Goal: Find contact information: Find contact information

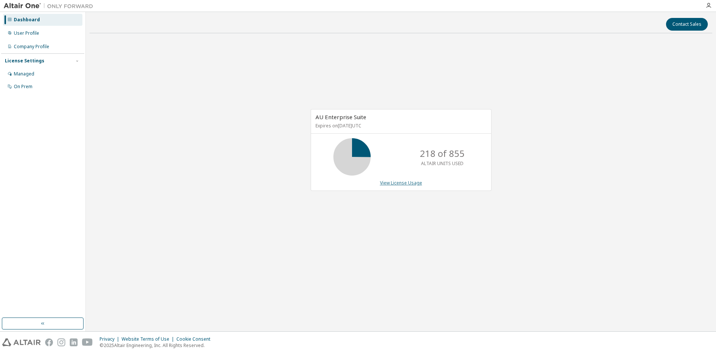
click at [400, 184] on link "View License Usage" at bounding box center [401, 182] width 42 height 6
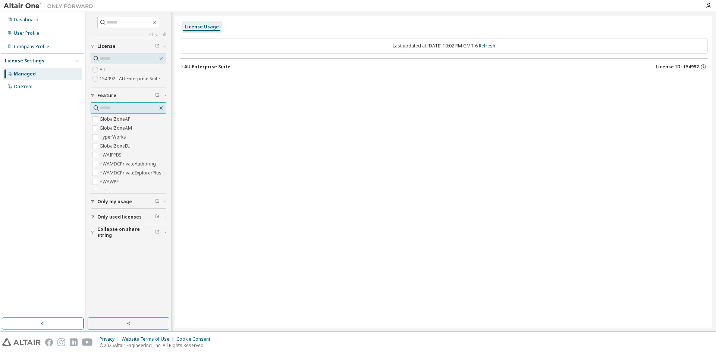
click at [162, 107] on icon "button" at bounding box center [161, 107] width 3 height 3
click at [184, 68] on icon "button" at bounding box center [182, 67] width 4 height 4
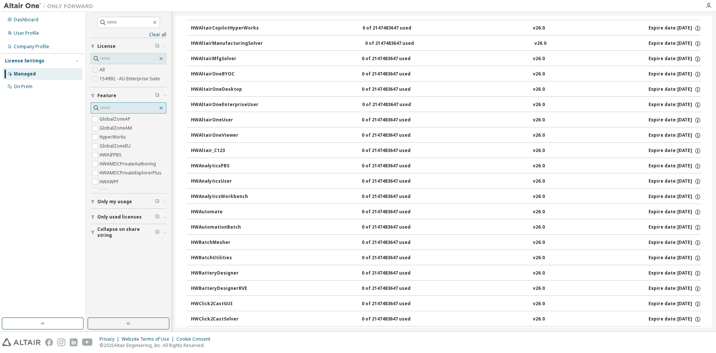
click at [161, 109] on icon "button" at bounding box center [161, 108] width 6 height 6
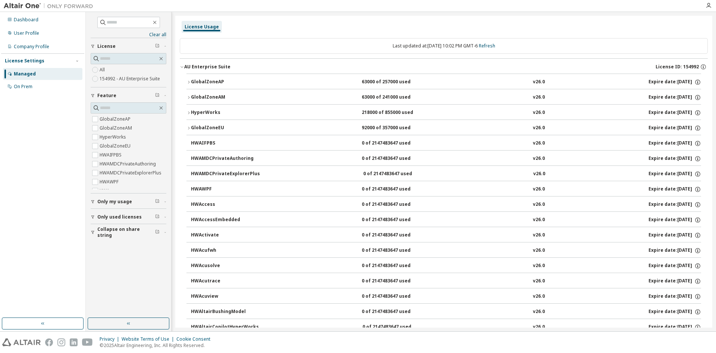
click at [472, 45] on div "Last updated at: Mon 2025-10-13 10:02 PM GMT-6 Refresh" at bounding box center [444, 46] width 528 height 16
click at [492, 45] on link "Refresh" at bounding box center [487, 46] width 16 height 6
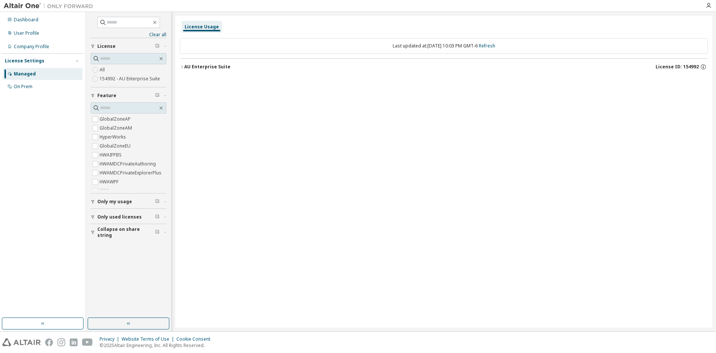
click at [181, 66] on icon "button" at bounding box center [182, 67] width 4 height 4
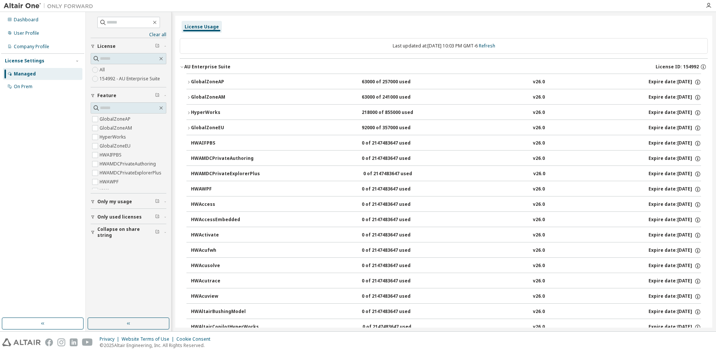
click at [188, 96] on icon "button" at bounding box center [189, 97] width 4 height 4
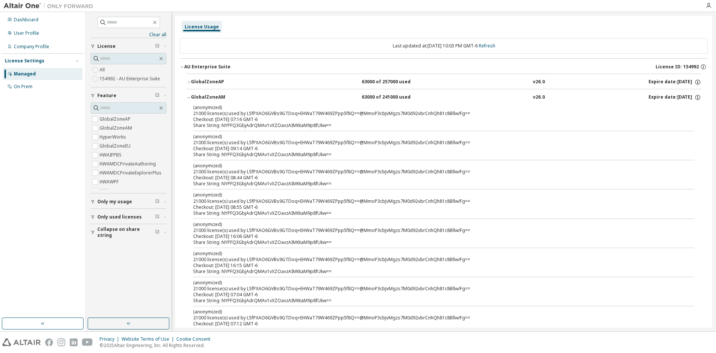
click at [188, 96] on icon "button" at bounding box center [189, 97] width 4 height 4
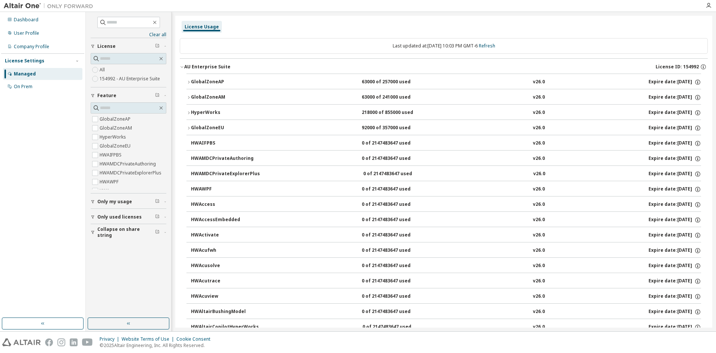
click at [189, 82] on icon "button" at bounding box center [189, 82] width 4 height 4
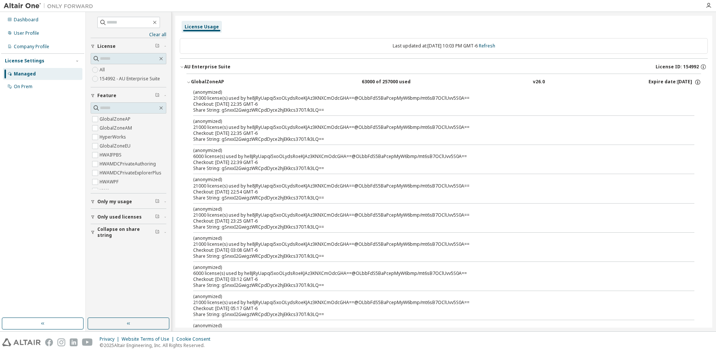
click at [189, 82] on icon "button" at bounding box center [189, 82] width 4 height 4
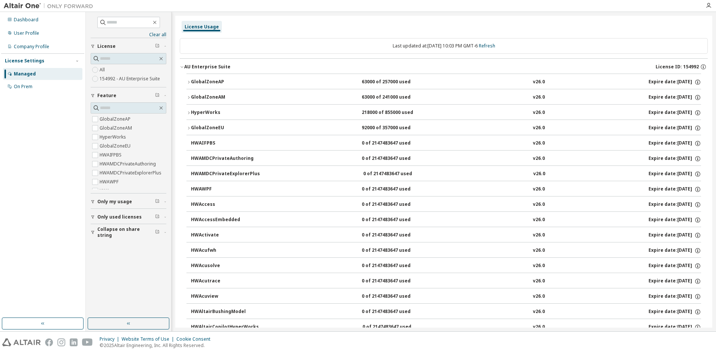
click at [189, 128] on icon "button" at bounding box center [188, 127] width 1 height 3
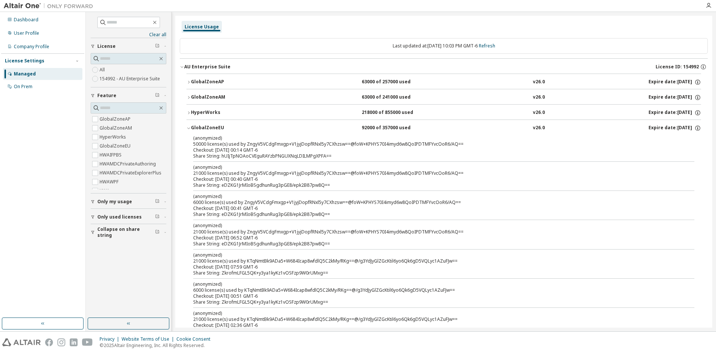
click at [189, 128] on icon "button" at bounding box center [188, 128] width 3 height 1
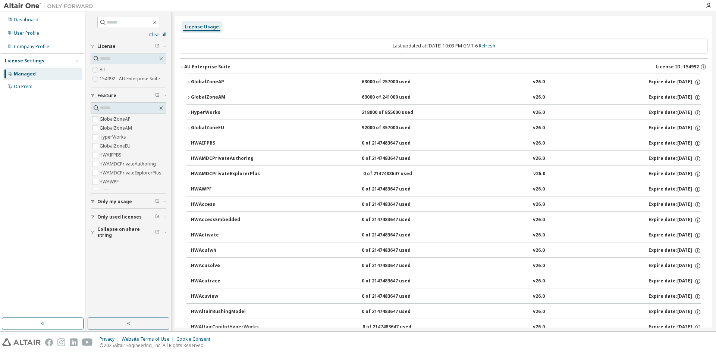
click at [188, 81] on icon "button" at bounding box center [189, 82] width 4 height 4
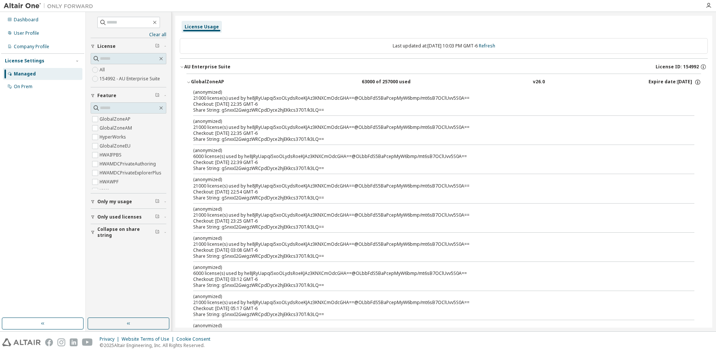
click at [188, 81] on icon "button" at bounding box center [189, 82] width 4 height 4
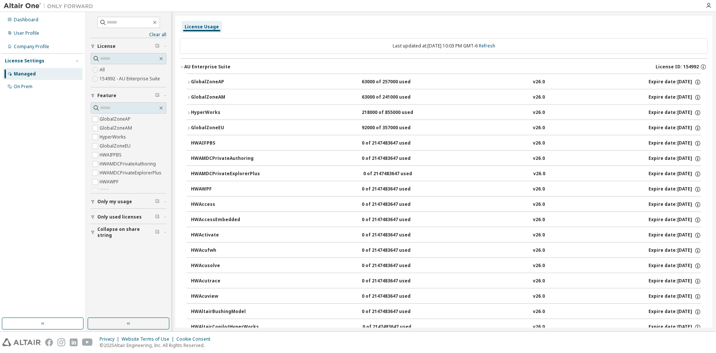
click at [191, 126] on icon "button" at bounding box center [189, 128] width 4 height 4
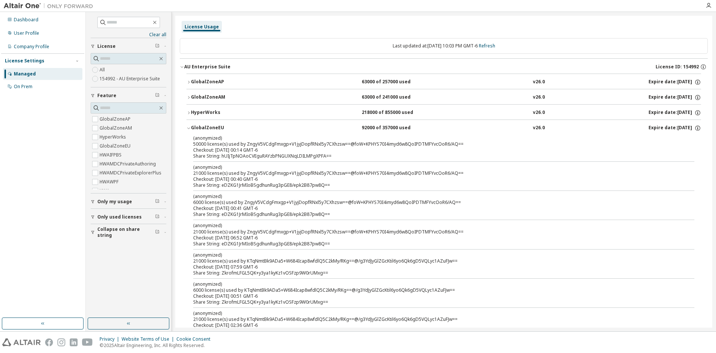
click at [201, 126] on div "GlobalZoneEU" at bounding box center [224, 128] width 67 height 7
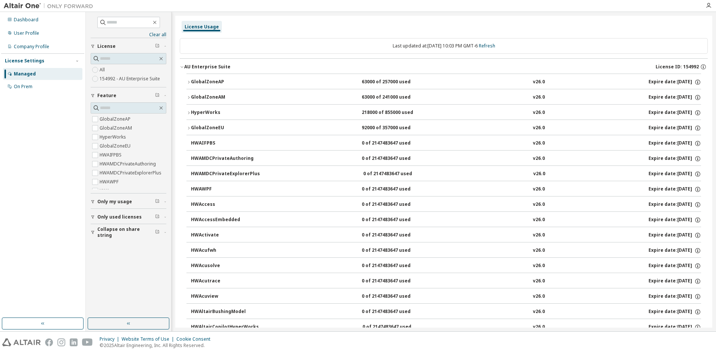
click at [201, 126] on div "GlobalZoneEU" at bounding box center [224, 128] width 67 height 7
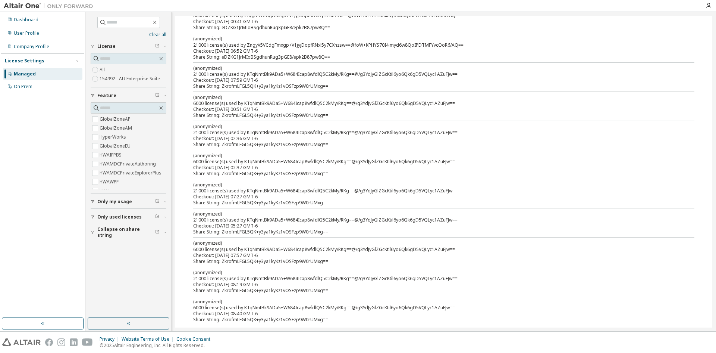
scroll to position [261, 0]
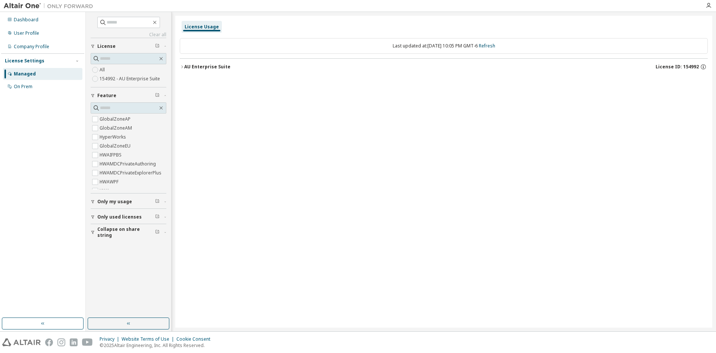
click at [185, 67] on div "AU Enterprise Suite" at bounding box center [207, 67] width 46 height 6
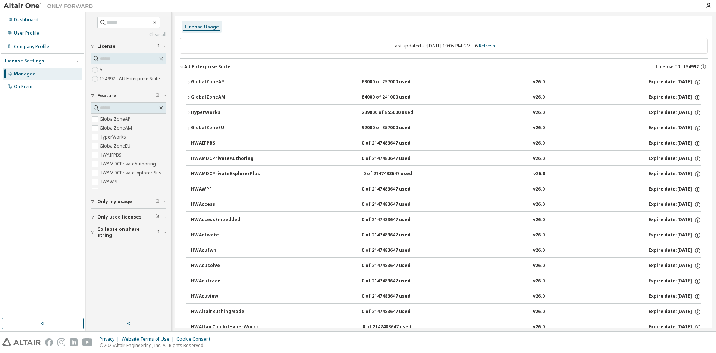
click at [190, 95] on icon "button" at bounding box center [189, 97] width 4 height 4
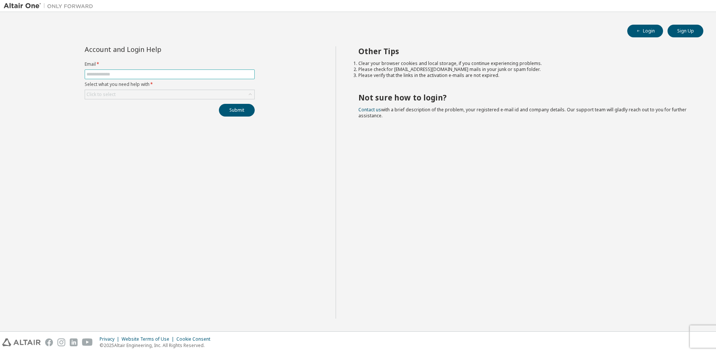
click at [140, 74] on input "text" at bounding box center [170, 74] width 166 height 6
type input "**********"
click at [141, 95] on div "Click to select" at bounding box center [169, 94] width 169 height 9
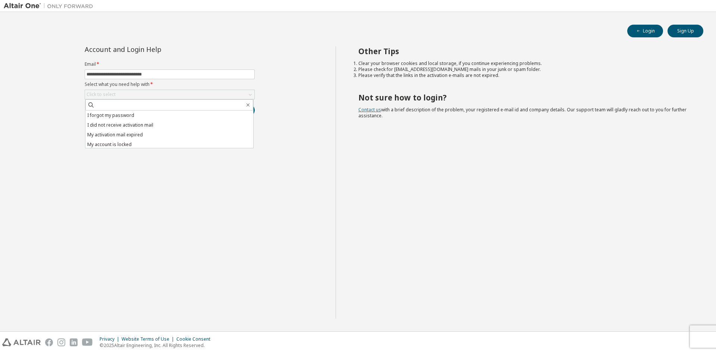
click at [377, 109] on link "Contact us" at bounding box center [369, 109] width 23 height 6
